Goal: Task Accomplishment & Management: Complete application form

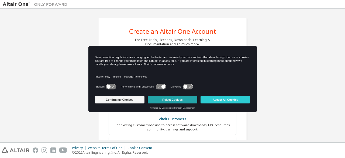
click at [169, 101] on button "Reject Cookies" at bounding box center [173, 100] width 50 height 8
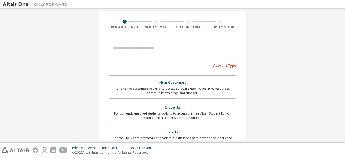
scroll to position [37, 0]
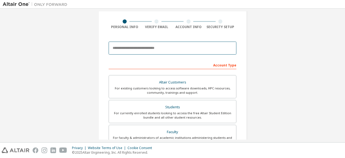
click at [181, 47] on input "email" at bounding box center [173, 48] width 128 height 13
type input "**********"
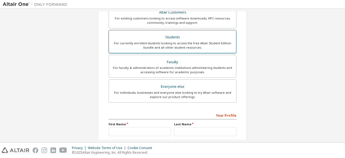
scroll to position [107, 0]
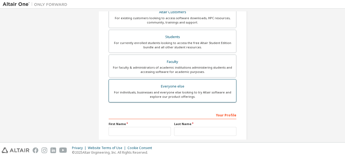
click at [208, 83] on div "Everyone else" at bounding box center [172, 87] width 121 height 8
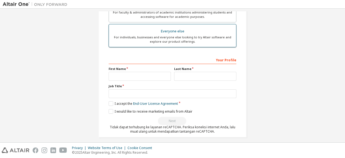
scroll to position [165, 0]
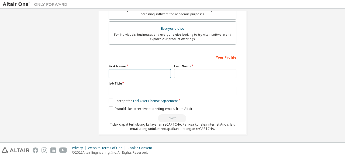
click at [150, 71] on input "text" at bounding box center [140, 73] width 62 height 9
type input "****"
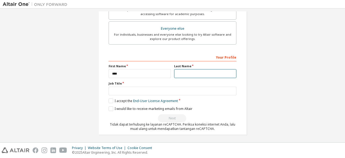
click at [189, 70] on input "text" at bounding box center [205, 73] width 62 height 9
type input "*******"
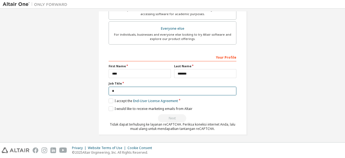
click at [170, 87] on input "*" at bounding box center [173, 91] width 128 height 9
type input "*******"
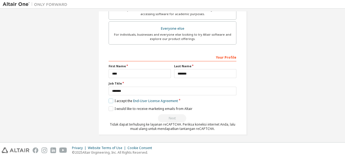
click at [114, 98] on label "I accept the End-User License Agreement" at bounding box center [143, 100] width 69 height 5
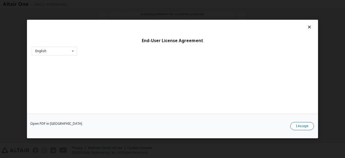
click at [304, 122] on button "I Accept" at bounding box center [302, 126] width 24 height 8
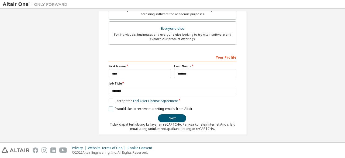
click at [109, 106] on label "I would like to receive marketing emails from Altair" at bounding box center [151, 108] width 84 height 5
click at [177, 115] on button "Next" at bounding box center [172, 118] width 28 height 8
click at [173, 115] on button "Next" at bounding box center [172, 118] width 28 height 8
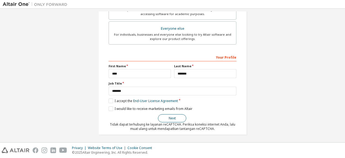
click at [173, 115] on button "Next" at bounding box center [172, 118] width 28 height 8
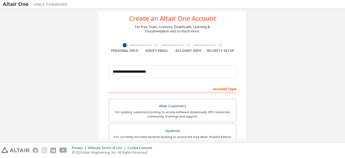
scroll to position [0, 0]
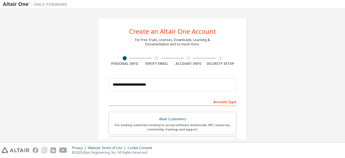
click at [173, 115] on div "Altair Customers" at bounding box center [172, 119] width 121 height 8
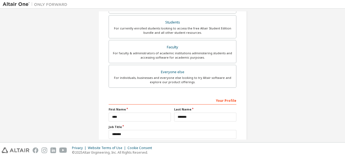
scroll to position [162, 0]
